Goal: Task Accomplishment & Management: Manage account settings

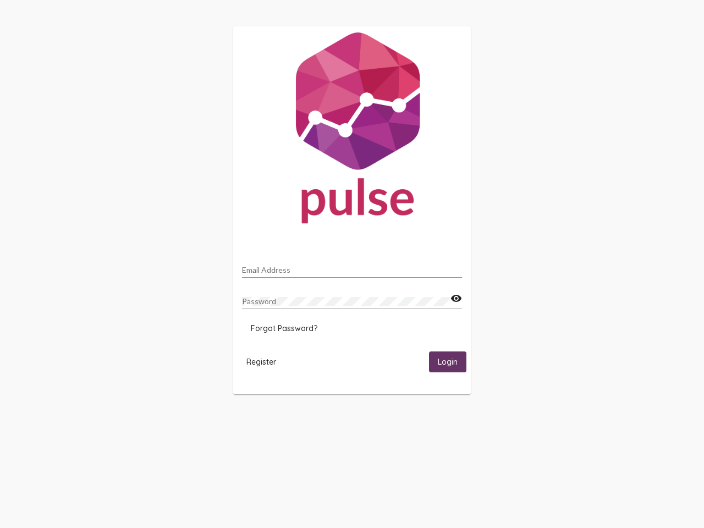
click at [352, 267] on input "Email Address" at bounding box center [352, 270] width 220 height 9
click at [456, 299] on mat-icon "visibility" at bounding box center [456, 298] width 12 height 13
click at [284, 328] on span "Forgot Password?" at bounding box center [284, 328] width 67 height 10
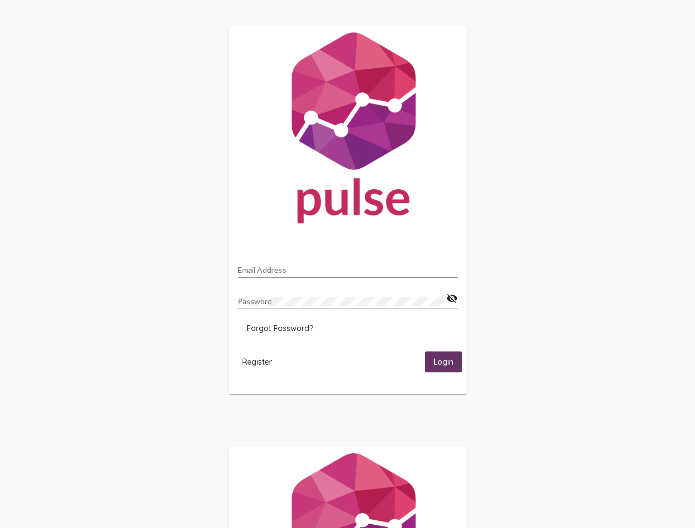
click at [261, 361] on span "Register" at bounding box center [257, 362] width 30 height 10
click at [448, 361] on html "Email Address Password visibility_off Forgot Password? Register Login" at bounding box center [347, 356] width 695 height 712
